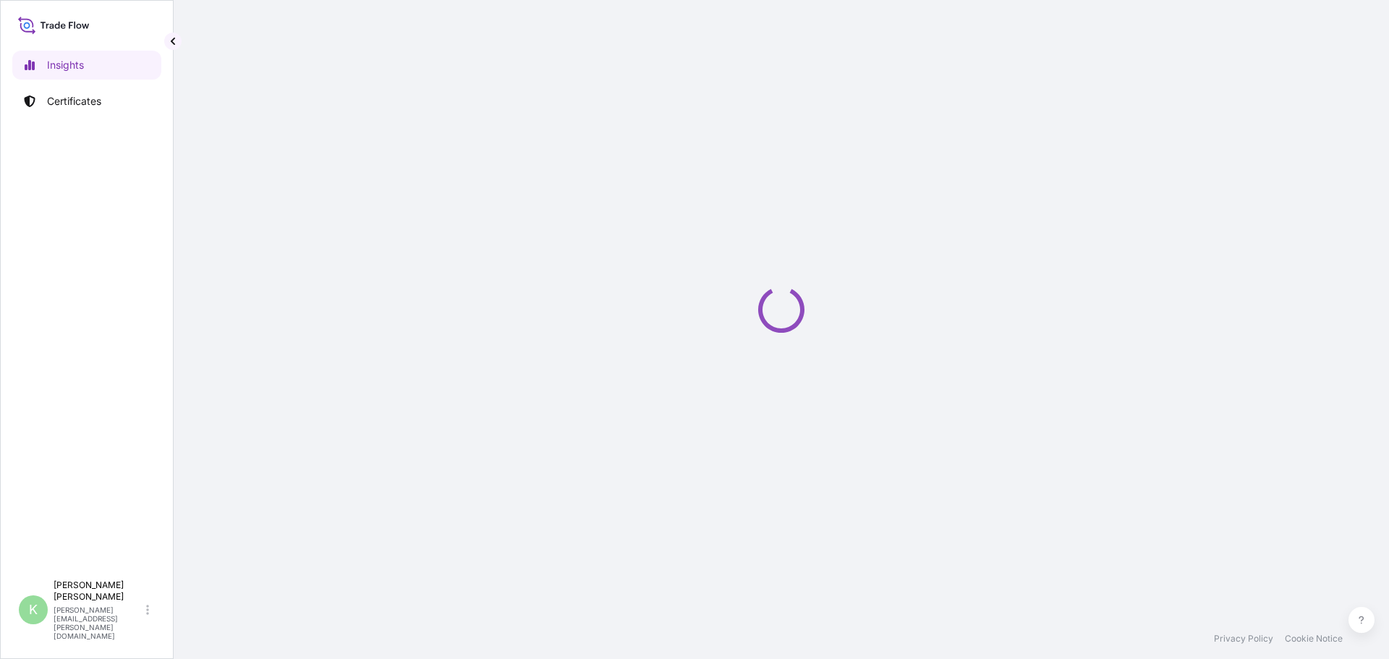
select select "2025"
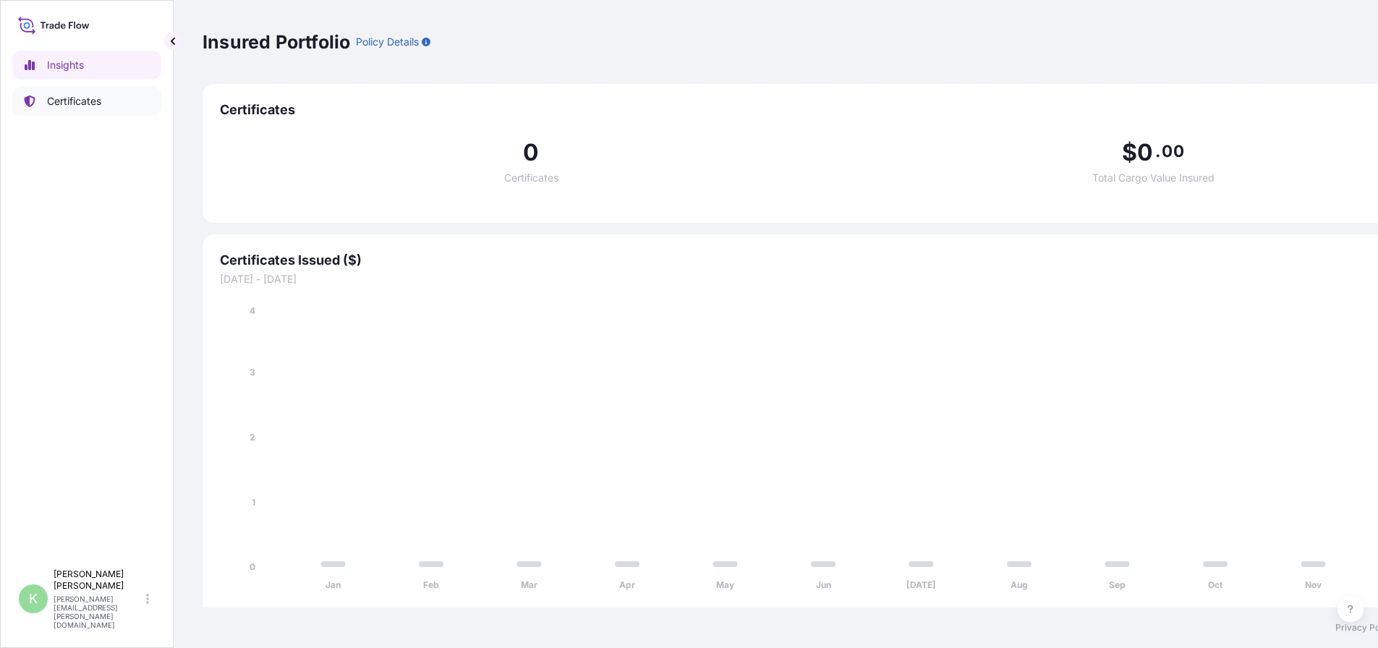
click at [69, 103] on p "Certificates" at bounding box center [74, 101] width 54 height 14
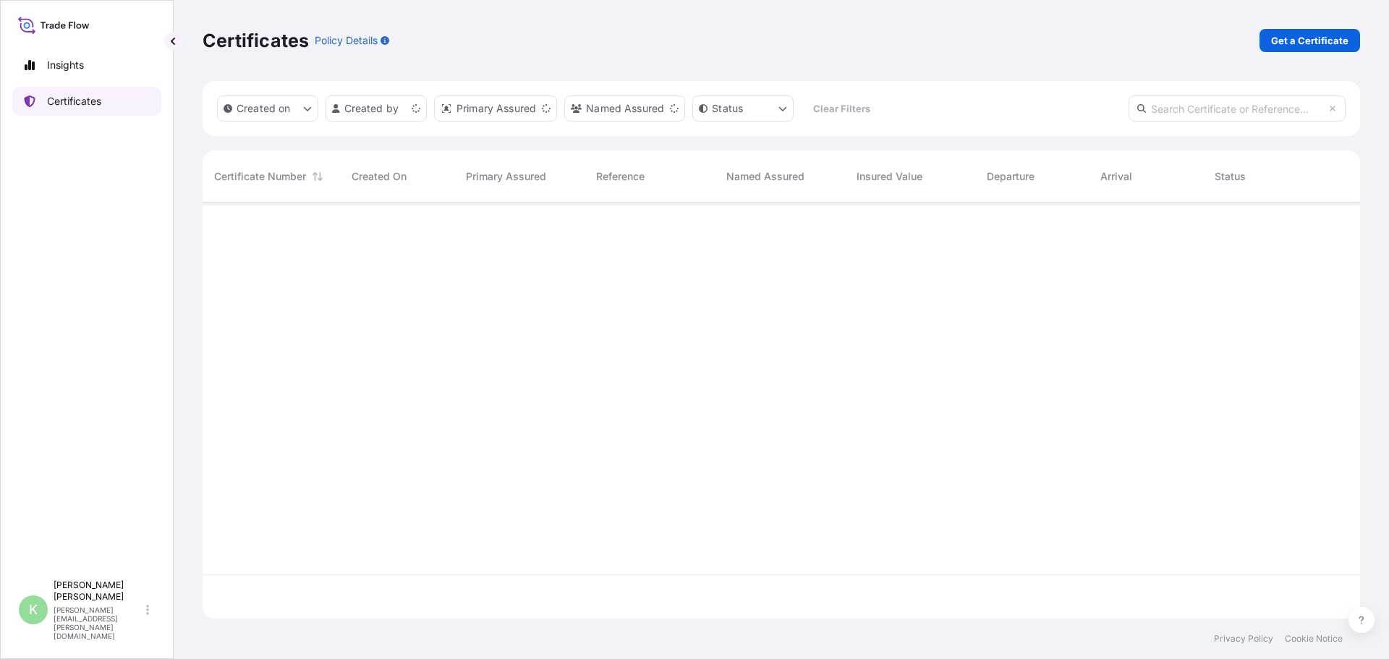
scroll to position [413, 1146]
click at [1329, 37] on p "Get a Certificate" at bounding box center [1309, 40] width 77 height 14
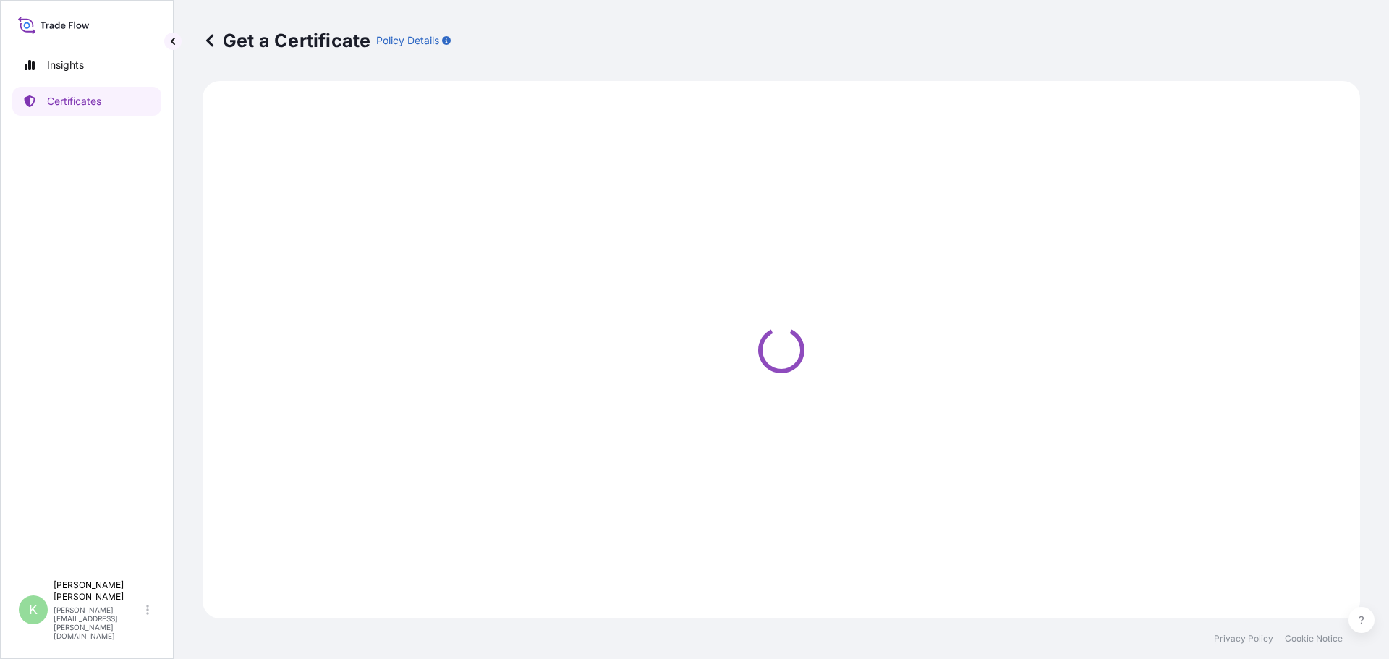
select select "Sea"
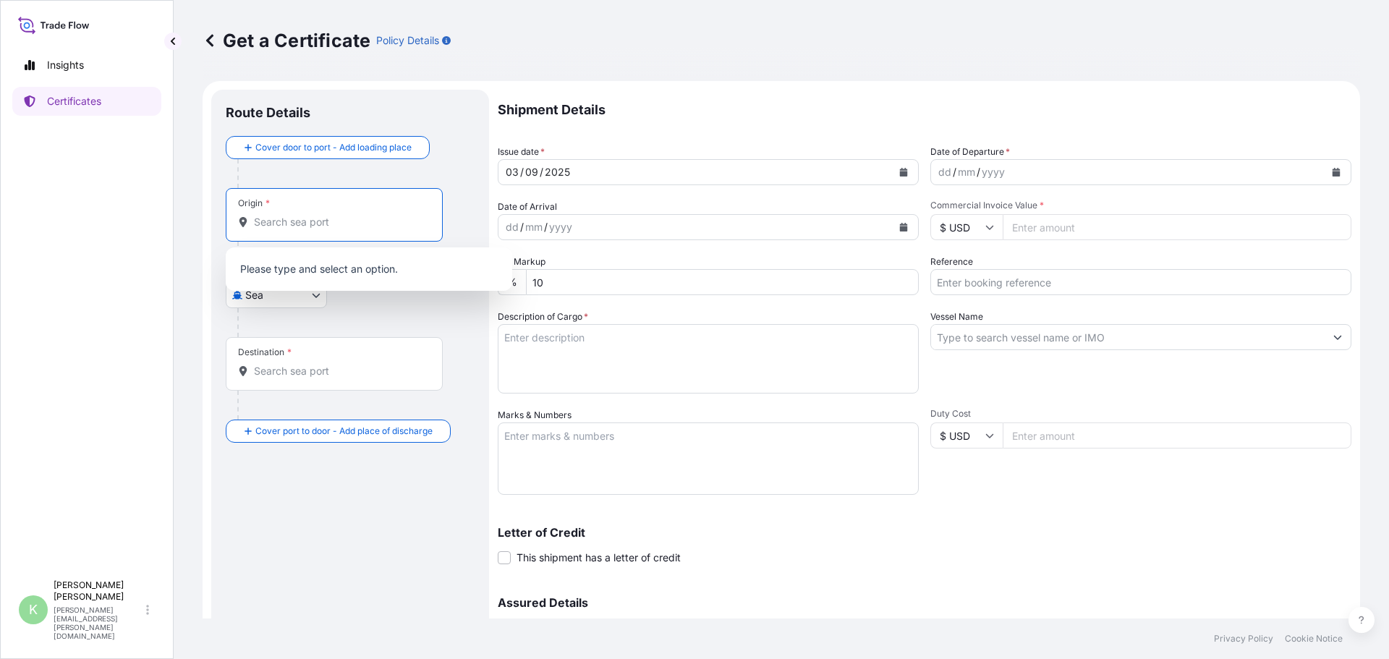
click at [313, 216] on input "Origin *" at bounding box center [339, 222] width 171 height 14
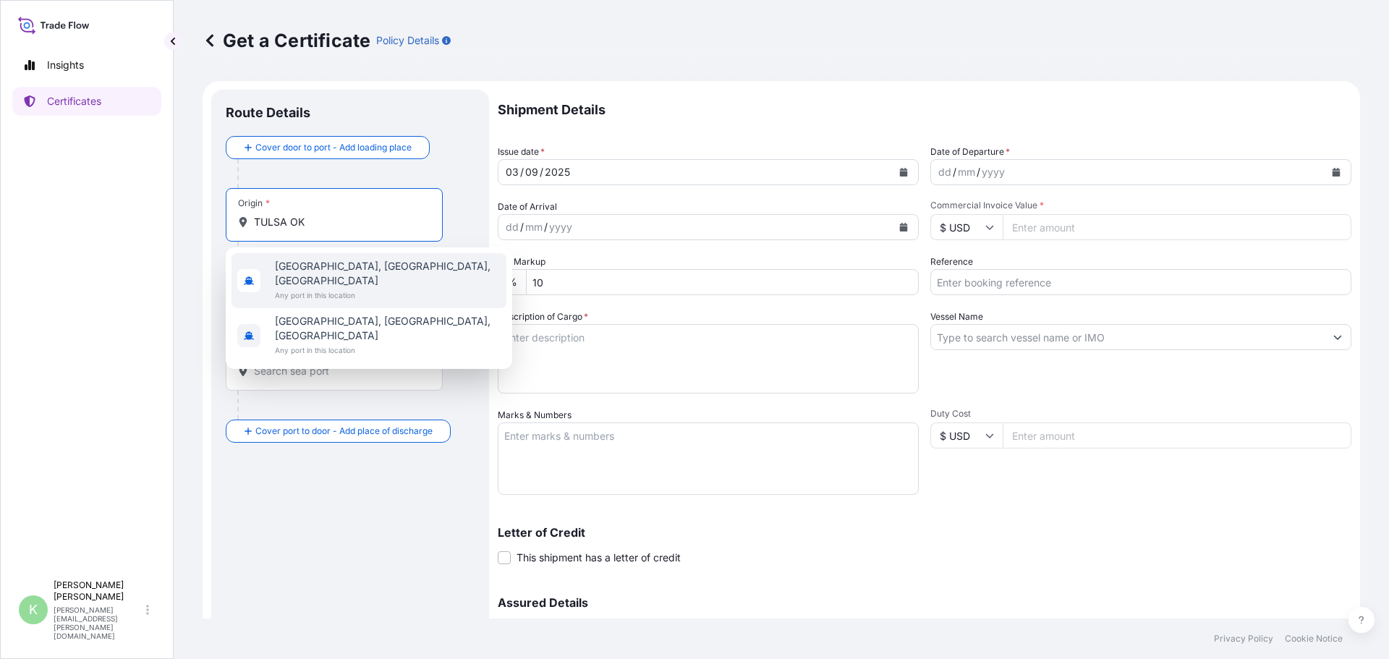
click at [361, 270] on div "[GEOGRAPHIC_DATA], [GEOGRAPHIC_DATA], [GEOGRAPHIC_DATA] Any port in this locati…" at bounding box center [368, 280] width 275 height 55
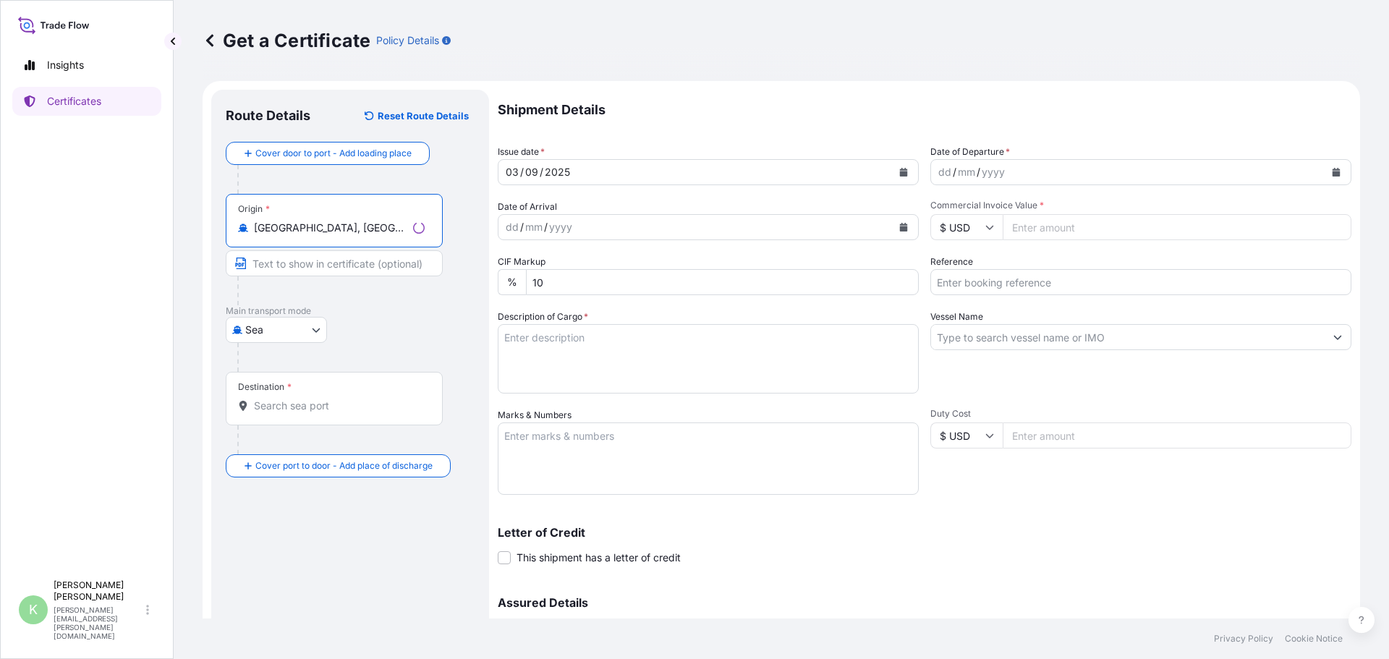
type input "[GEOGRAPHIC_DATA], [GEOGRAPHIC_DATA], [GEOGRAPHIC_DATA]"
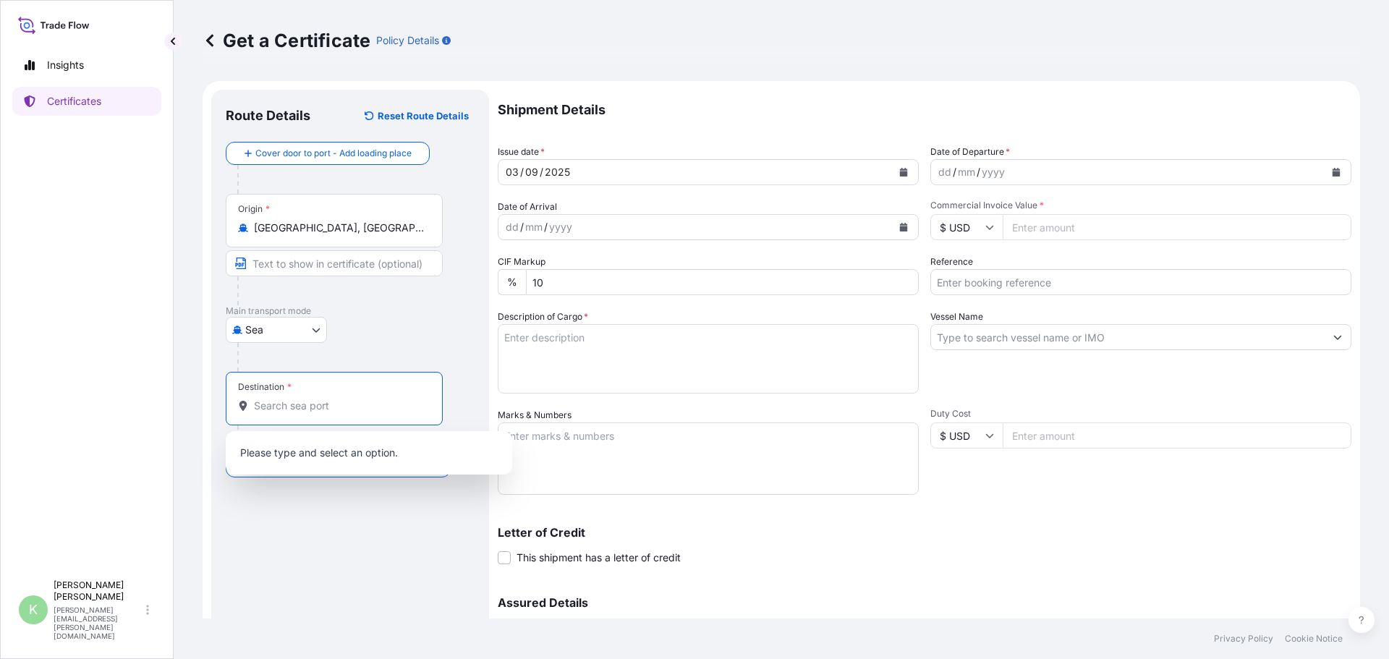
click at [310, 406] on input "Destination *" at bounding box center [339, 405] width 171 height 14
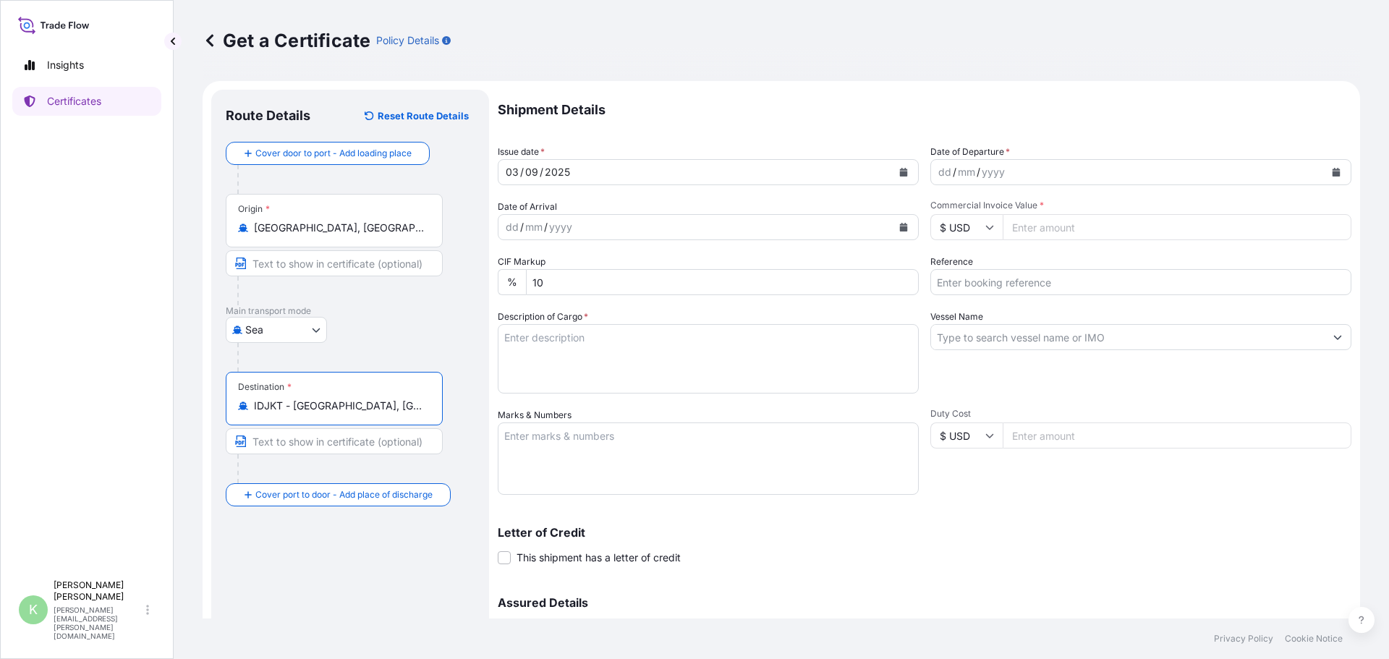
type input "IDJKT - [GEOGRAPHIC_DATA], [GEOGRAPHIC_DATA], [GEOGRAPHIC_DATA]"
click at [1332, 172] on icon "Calendar" at bounding box center [1336, 172] width 8 height 9
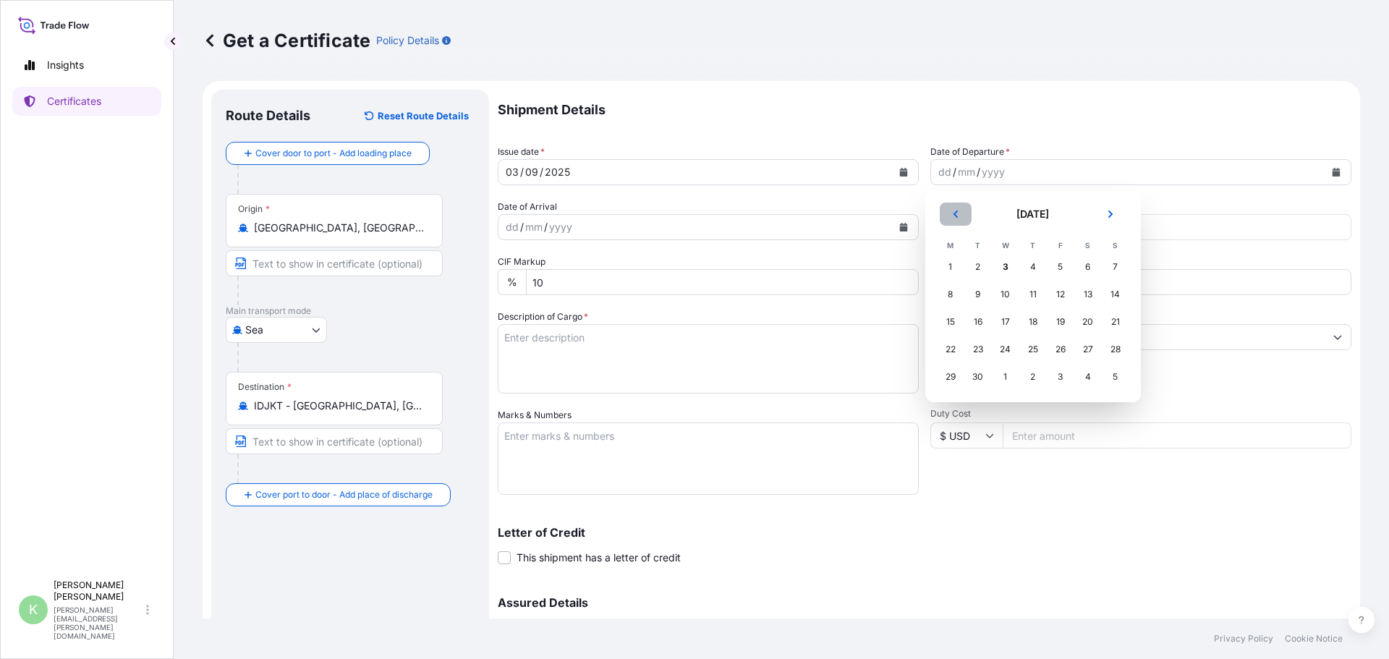
click at [958, 210] on icon "Previous" at bounding box center [955, 214] width 9 height 9
click at [1112, 294] on div "10" at bounding box center [1115, 294] width 26 height 26
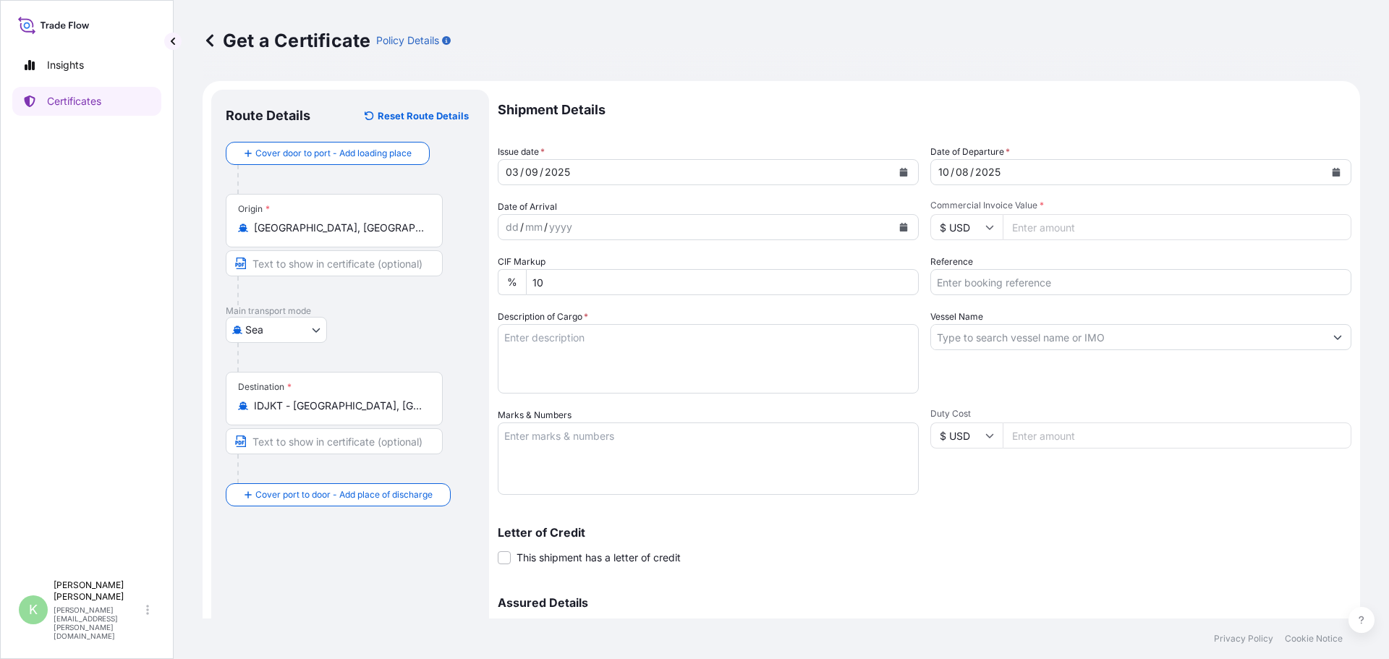
click at [1067, 229] on input "Commercial Invoice Value *" at bounding box center [1176, 227] width 349 height 26
type input "36980.00"
click at [1045, 278] on input "Reference" at bounding box center [1140, 282] width 421 height 26
type input "1030528/81129001/4580031068/SCVG0114711"
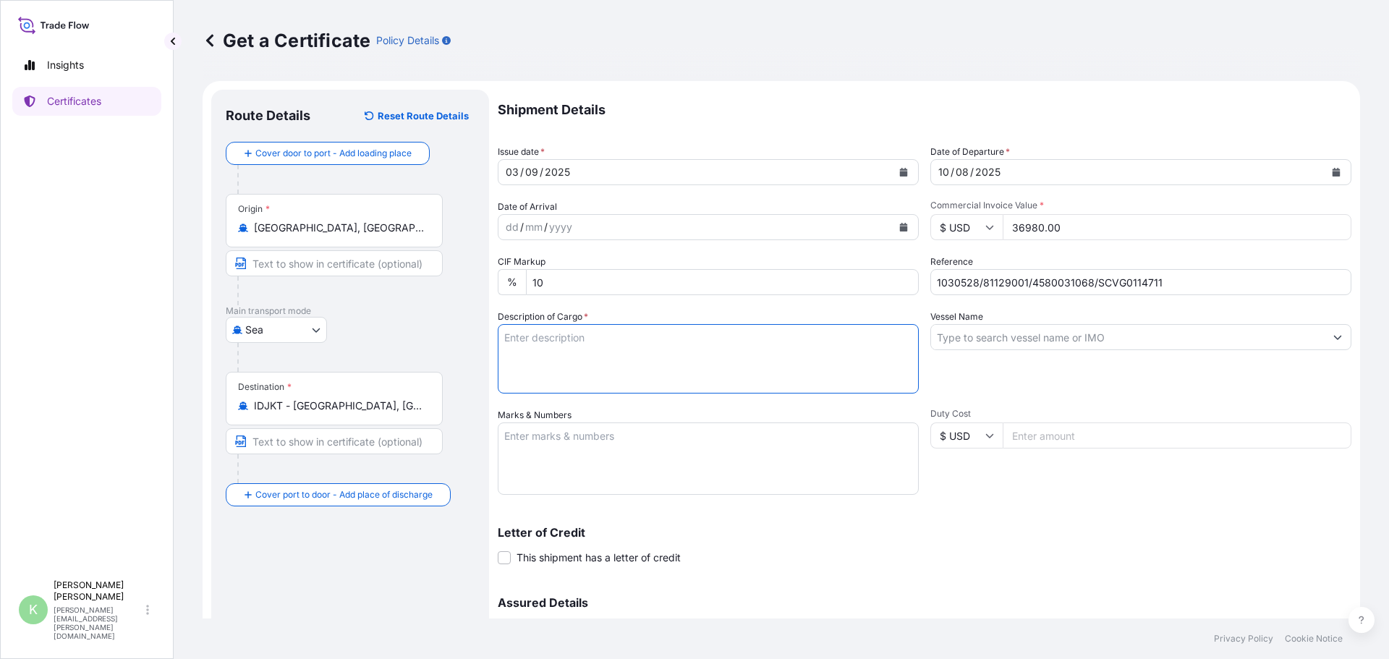
click at [817, 349] on textarea "Description of Cargo *" at bounding box center [708, 358] width 421 height 69
click at [706, 342] on textarea "Description of Cargo *" at bounding box center [708, 358] width 421 height 69
paste textarea "40 Bags of net 25KG each on 1 Heat Treated Pallet"
click at [777, 348] on textarea "40 Bags of net 25KG each on 1 Heat Treated Pallet" at bounding box center [708, 358] width 421 height 69
paste textarea "KELTROL CGSFT,KTLCGSFT,25KG,BAG"
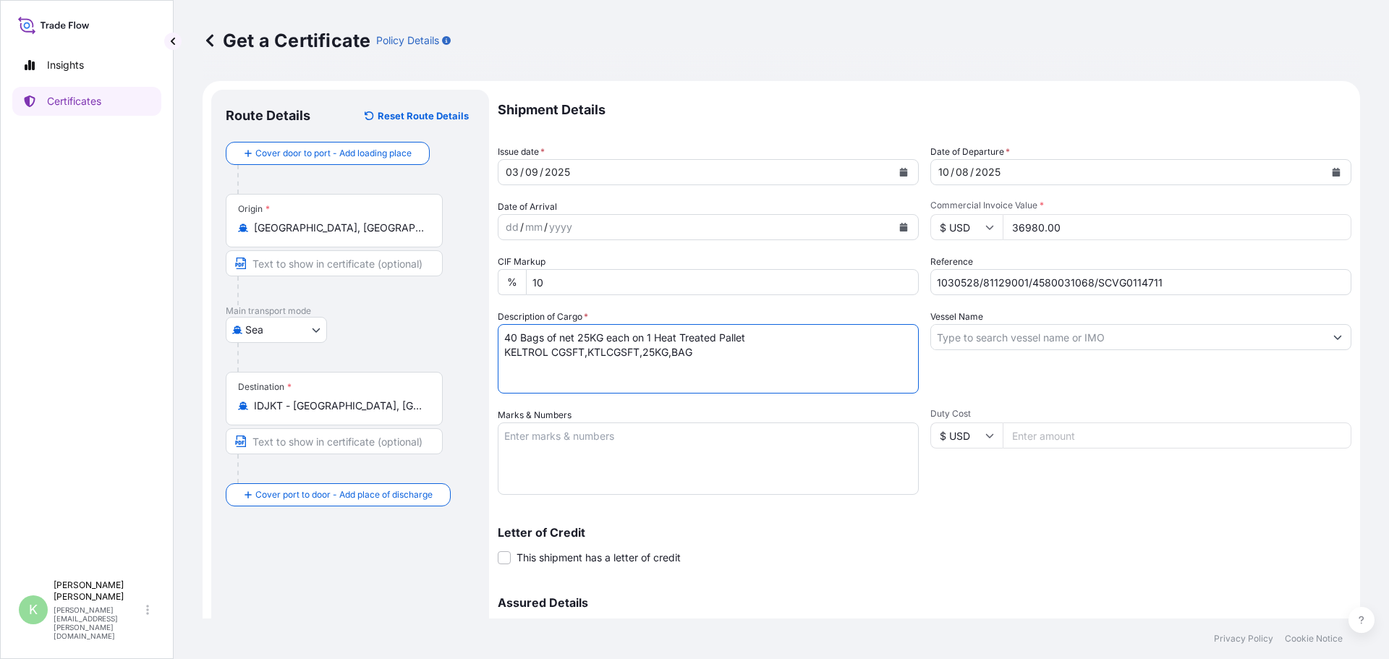
click at [768, 354] on textarea "40 Bags of net 25KG each on 1 Heat Treated Pallet KELTROL CGSFT,KTLCGSFT,25KG,B…" at bounding box center [708, 358] width 421 height 69
type textarea "40 Bags of net 25KG each on 1 Heat Treated Pallet KELTROL CGSFT,KTLCGSFT,25KG,B…"
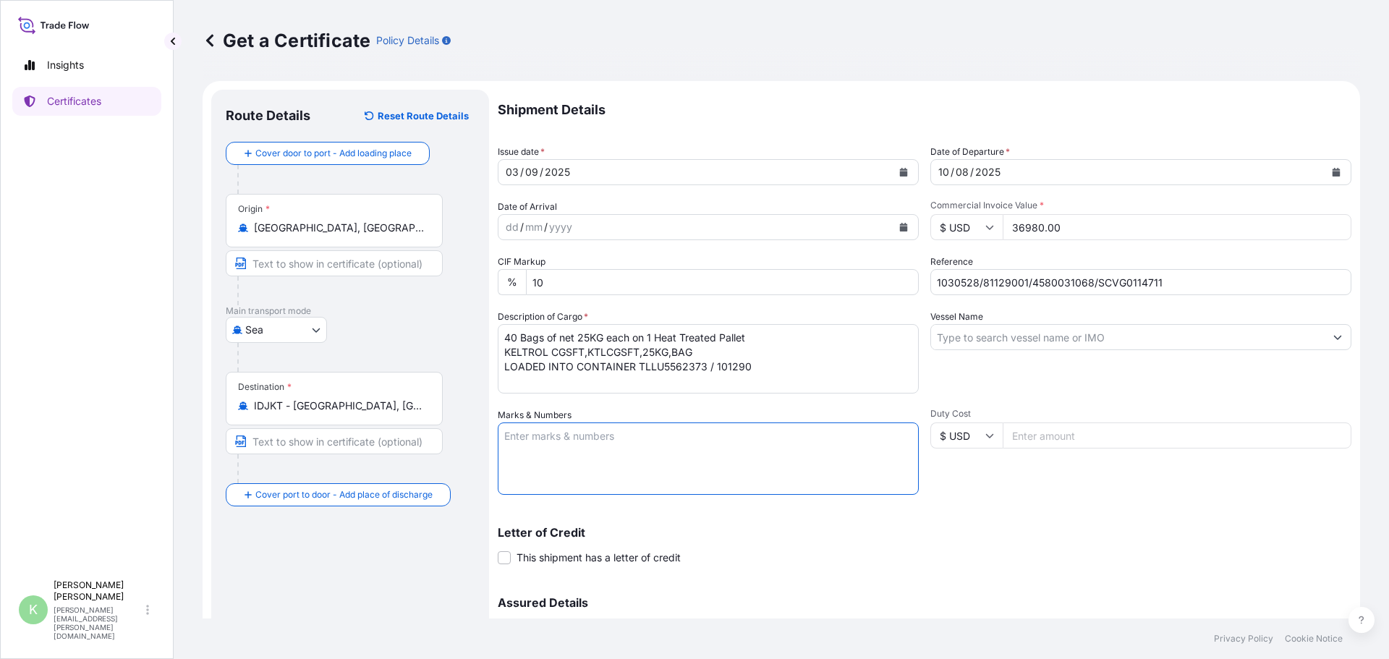
click at [639, 438] on textarea "Marks & Numbers" at bounding box center [708, 458] width 421 height 72
paste textarea "PT. Lion Wings PO# 4580031068"
click at [669, 466] on textarea "PT. Lion Wings PO# 4580031068" at bounding box center [708, 458] width 421 height 72
paste textarea "OCEAN SHIPMENT > [GEOGRAPHIC_DATA], [GEOGRAPHIC_DATA]"
type textarea "PT. Lion Wings PO# 4580031068 OCEAN SHIPMENT > [GEOGRAPHIC_DATA], [GEOGRAPHIC_D…"
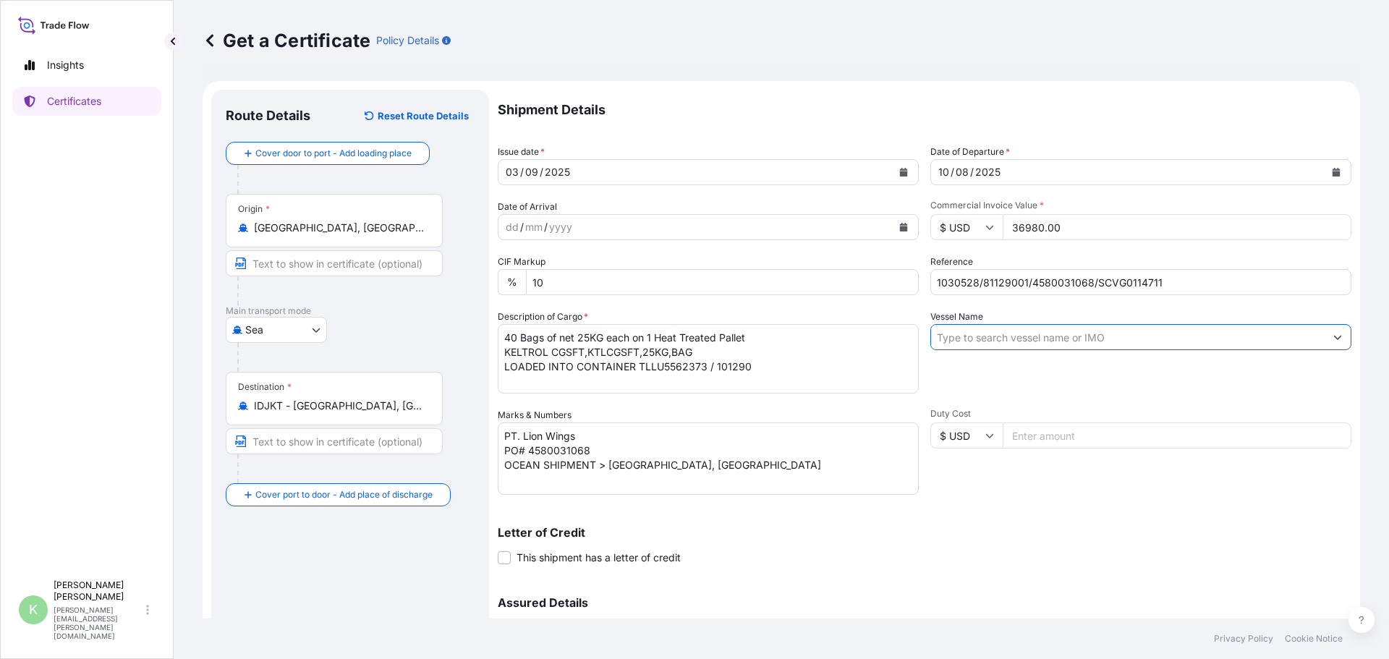
click at [1088, 333] on input "Vessel Name" at bounding box center [1127, 337] width 393 height 26
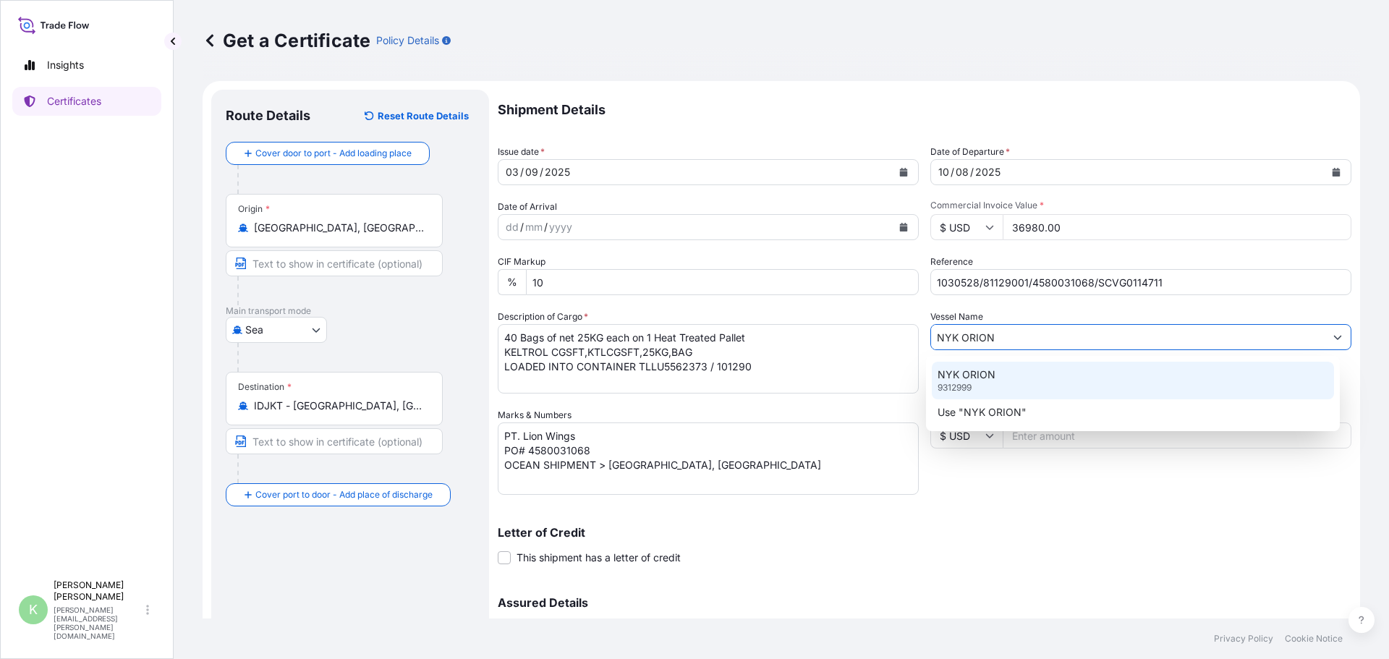
click at [990, 386] on div "NYK ORION 9312999" at bounding box center [1132, 381] width 403 height 38
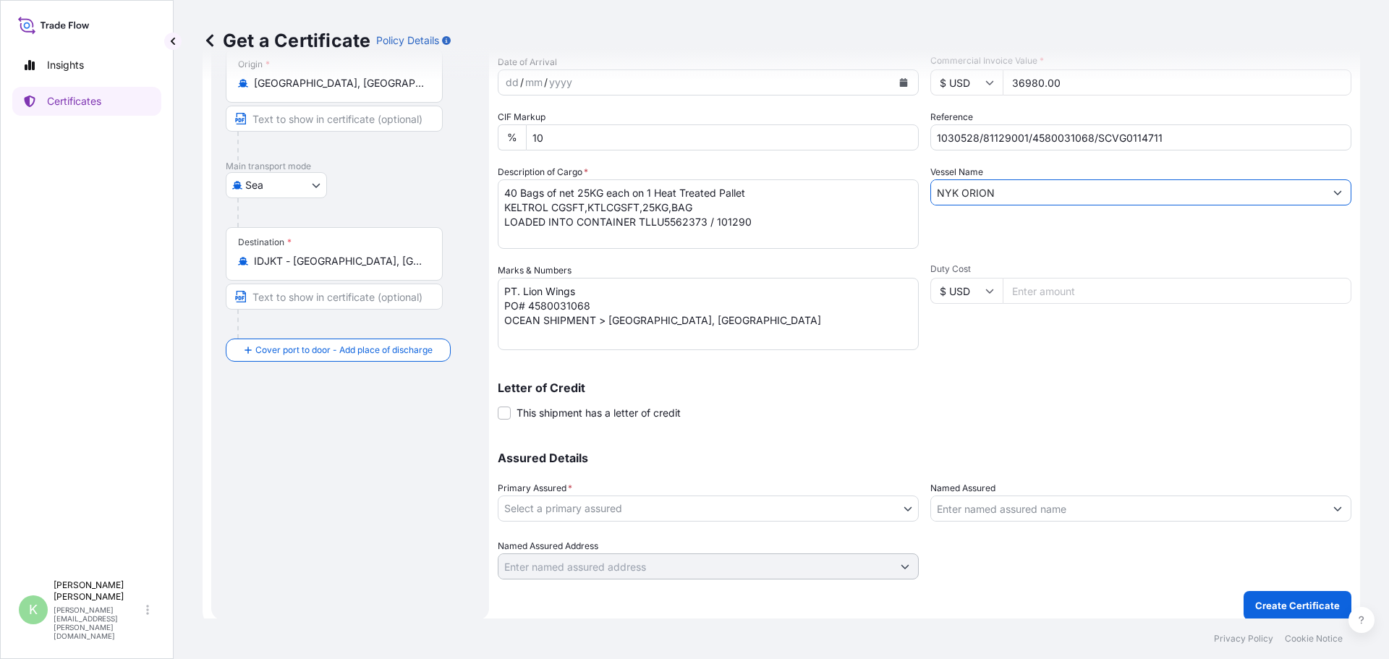
scroll to position [155, 0]
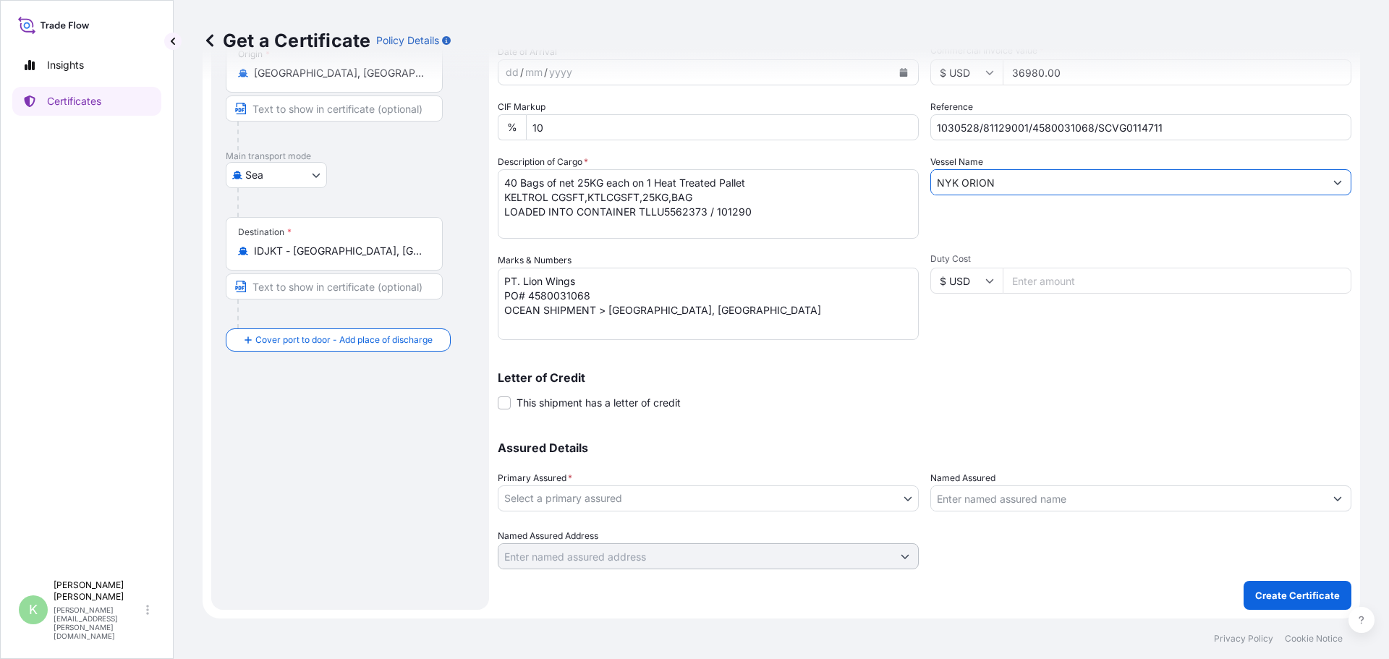
type input "NYK ORION"
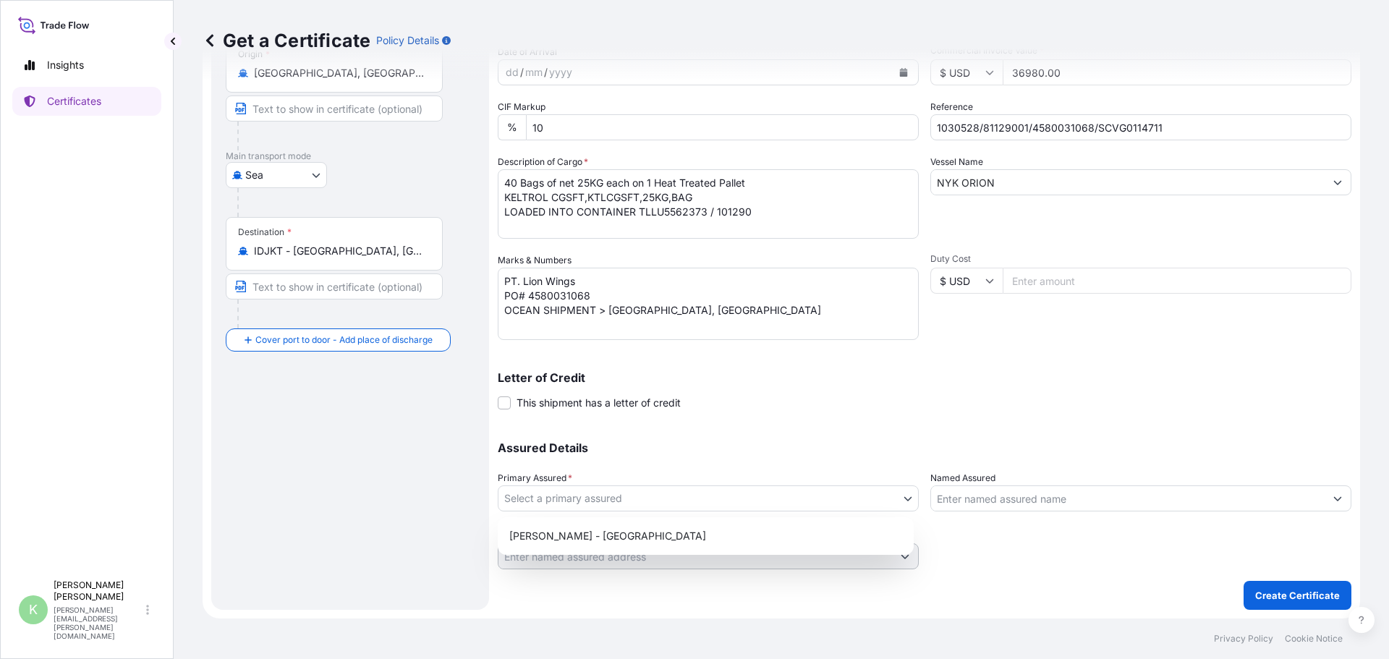
click at [903, 498] on body "Insights Certificates K [PERSON_NAME] [PERSON_NAME][EMAIL_ADDRESS][PERSON_NAME]…" at bounding box center [694, 329] width 1389 height 659
click at [757, 532] on div "[PERSON_NAME] - [GEOGRAPHIC_DATA]" at bounding box center [705, 536] width 404 height 26
select select "31650"
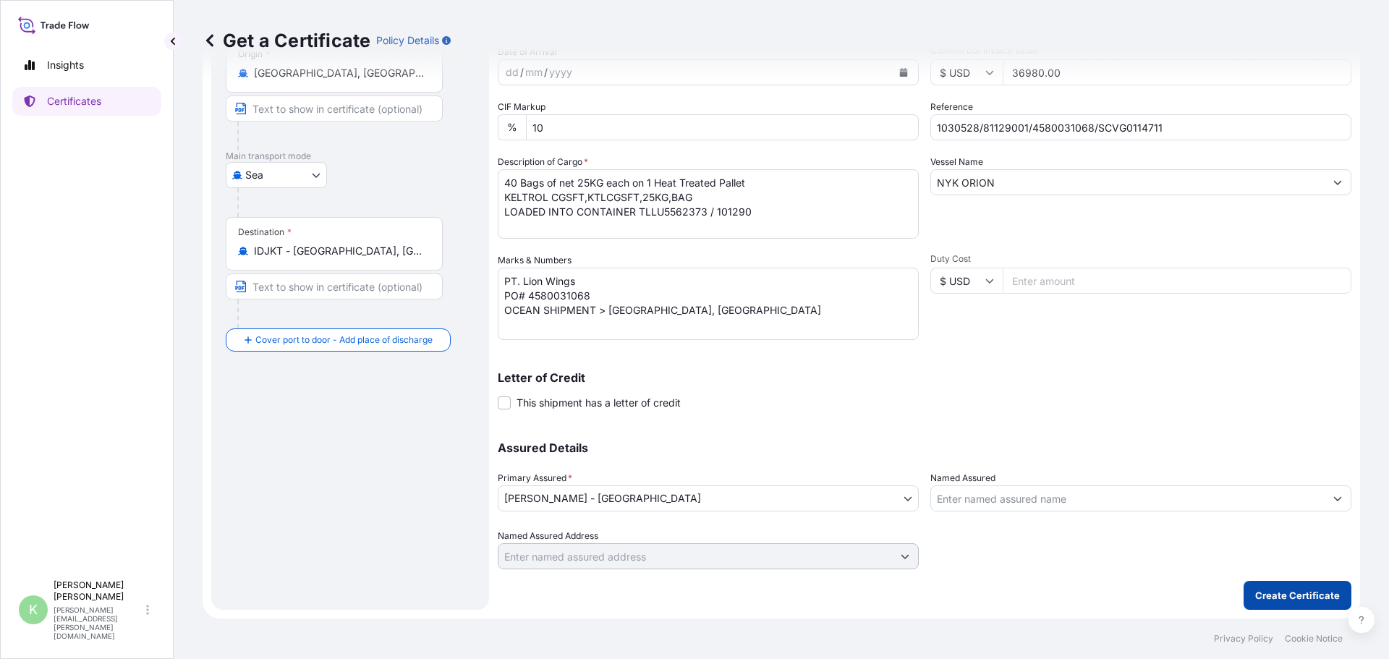
click at [1278, 594] on p "Create Certificate" at bounding box center [1297, 595] width 85 height 14
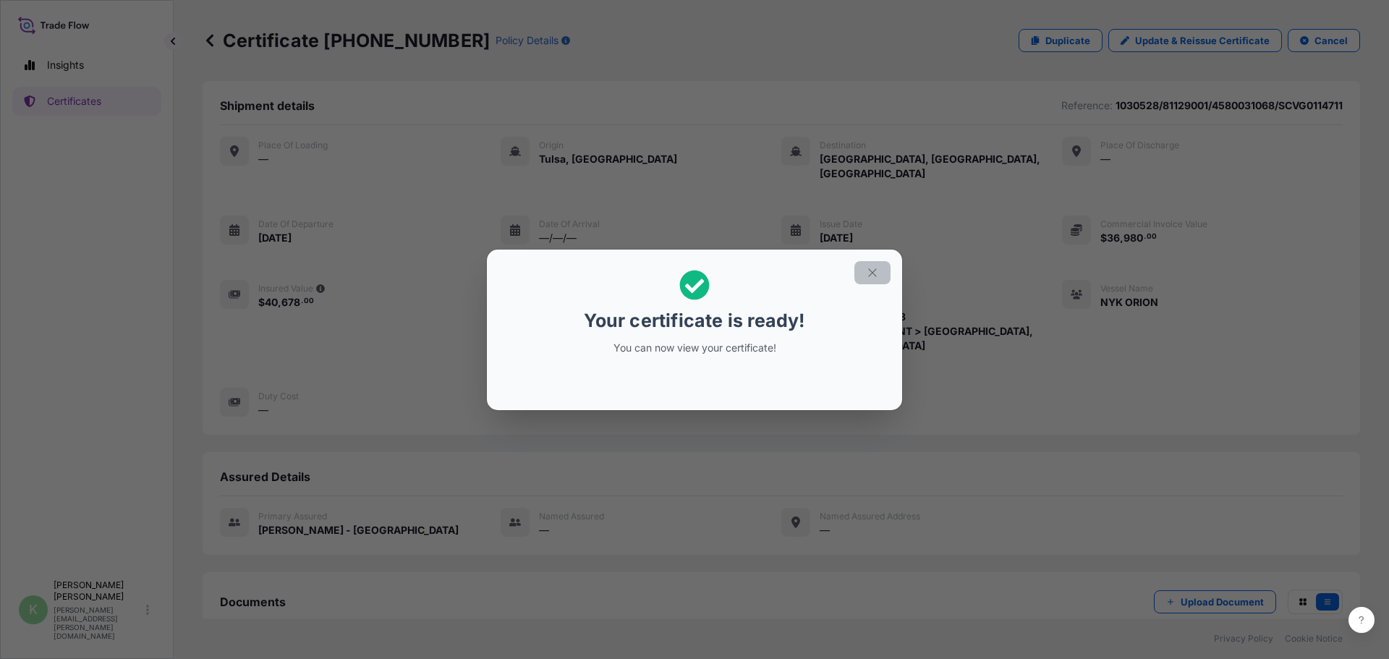
click at [866, 270] on icon "button" at bounding box center [872, 272] width 13 height 13
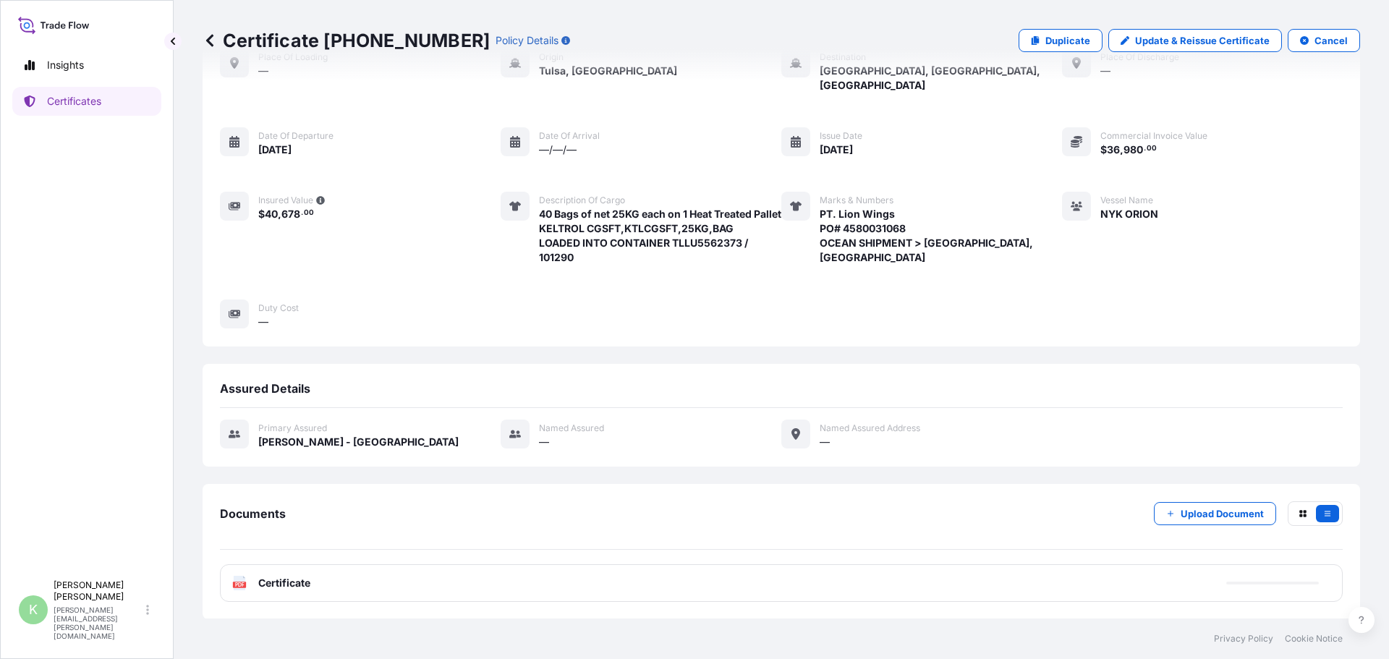
scroll to position [89, 0]
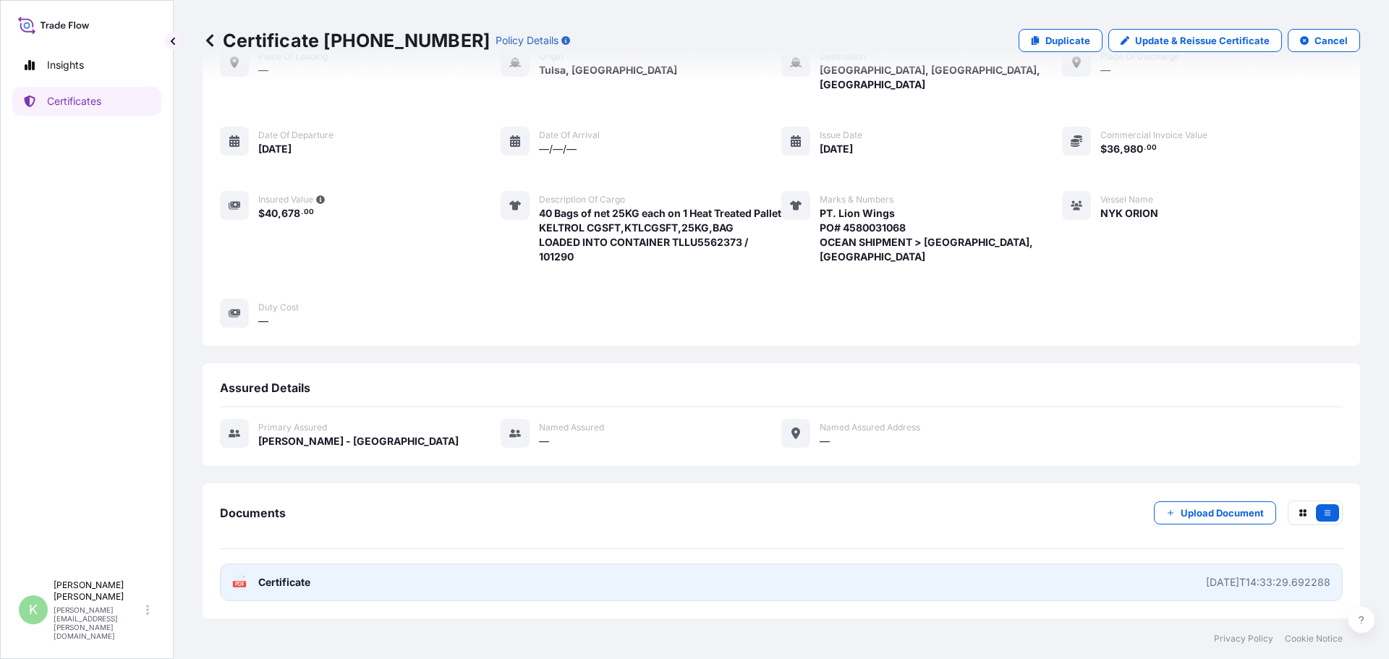
click at [241, 582] on text "PDF" at bounding box center [239, 583] width 9 height 5
